Goal: Information Seeking & Learning: Find specific fact

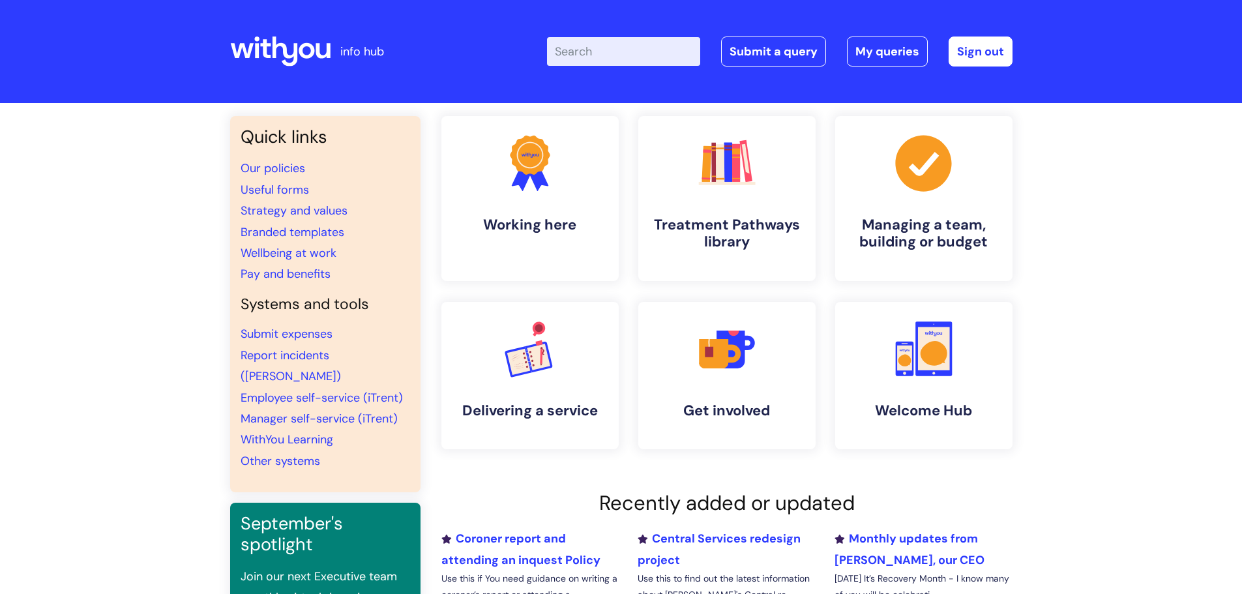
click at [583, 45] on input "Enter your search term here..." at bounding box center [623, 51] width 153 height 29
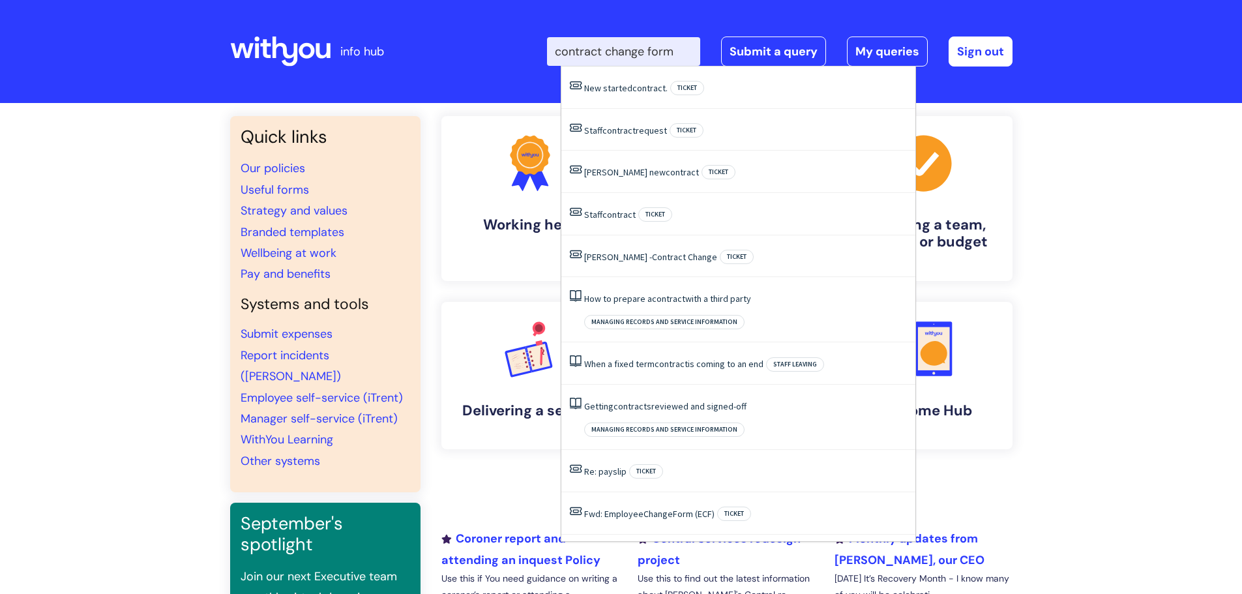
type input "contract change form"
click button "Search" at bounding box center [0, 0] width 0 height 0
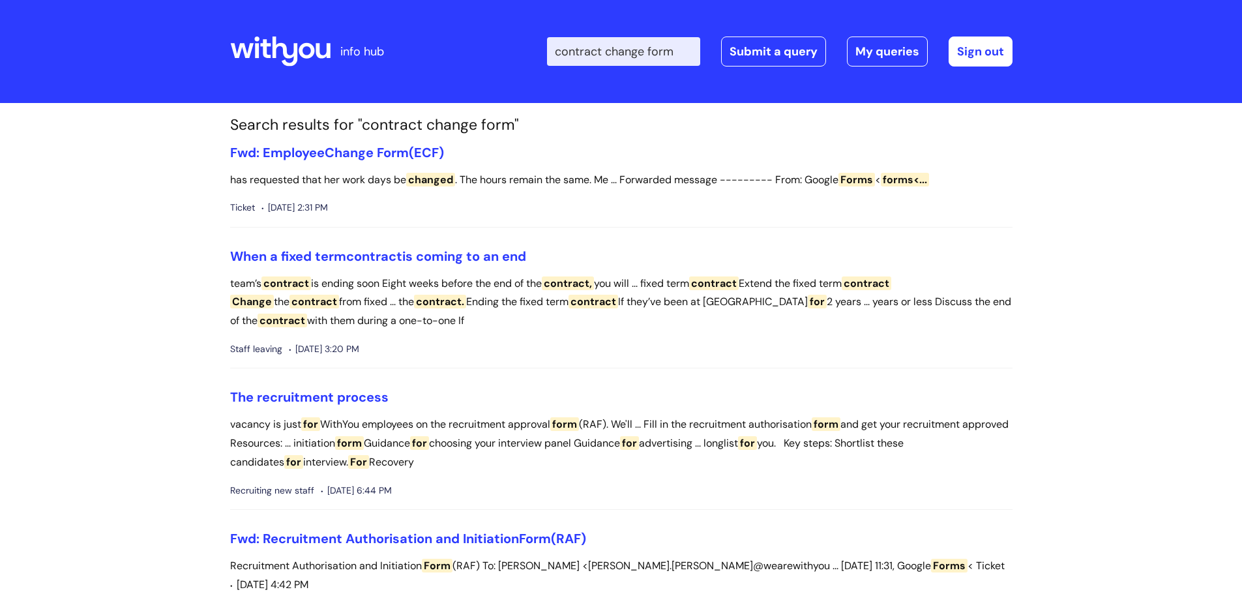
click at [685, 55] on input "contract change form" at bounding box center [623, 51] width 153 height 29
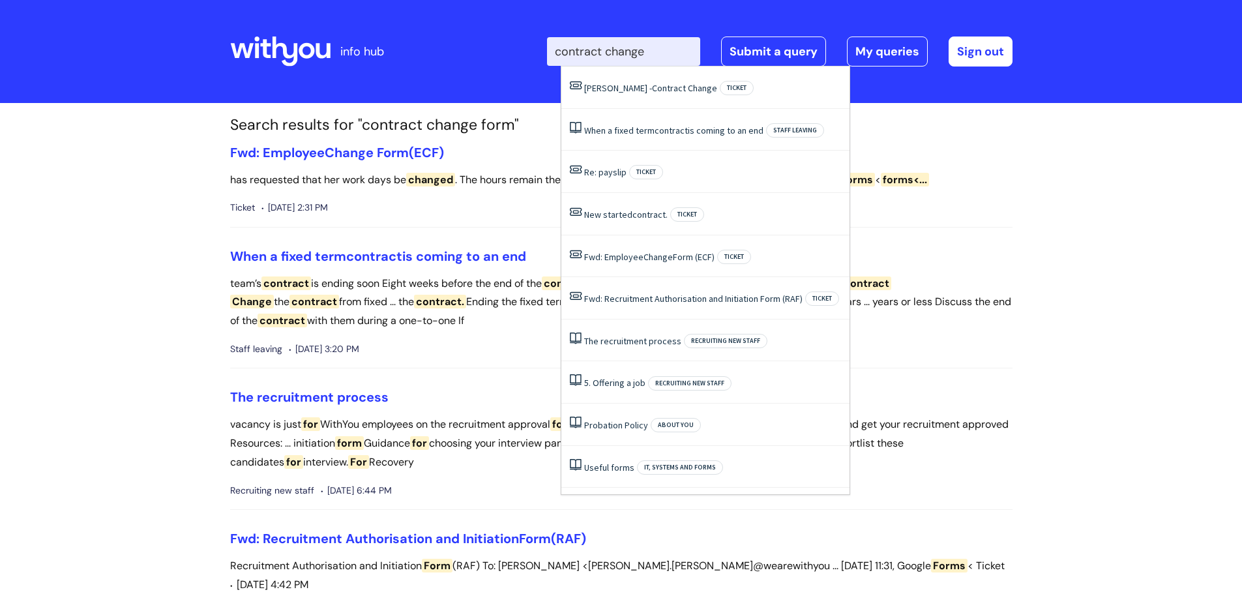
type input "contract change"
click button "Search" at bounding box center [0, 0] width 0 height 0
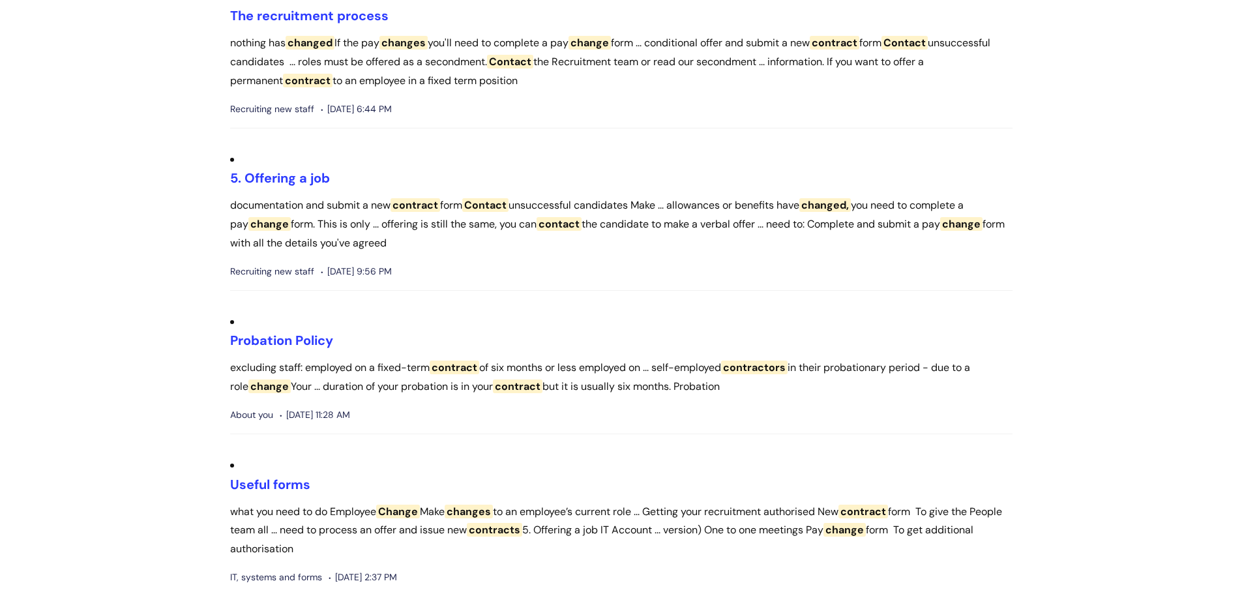
scroll to position [913, 0]
